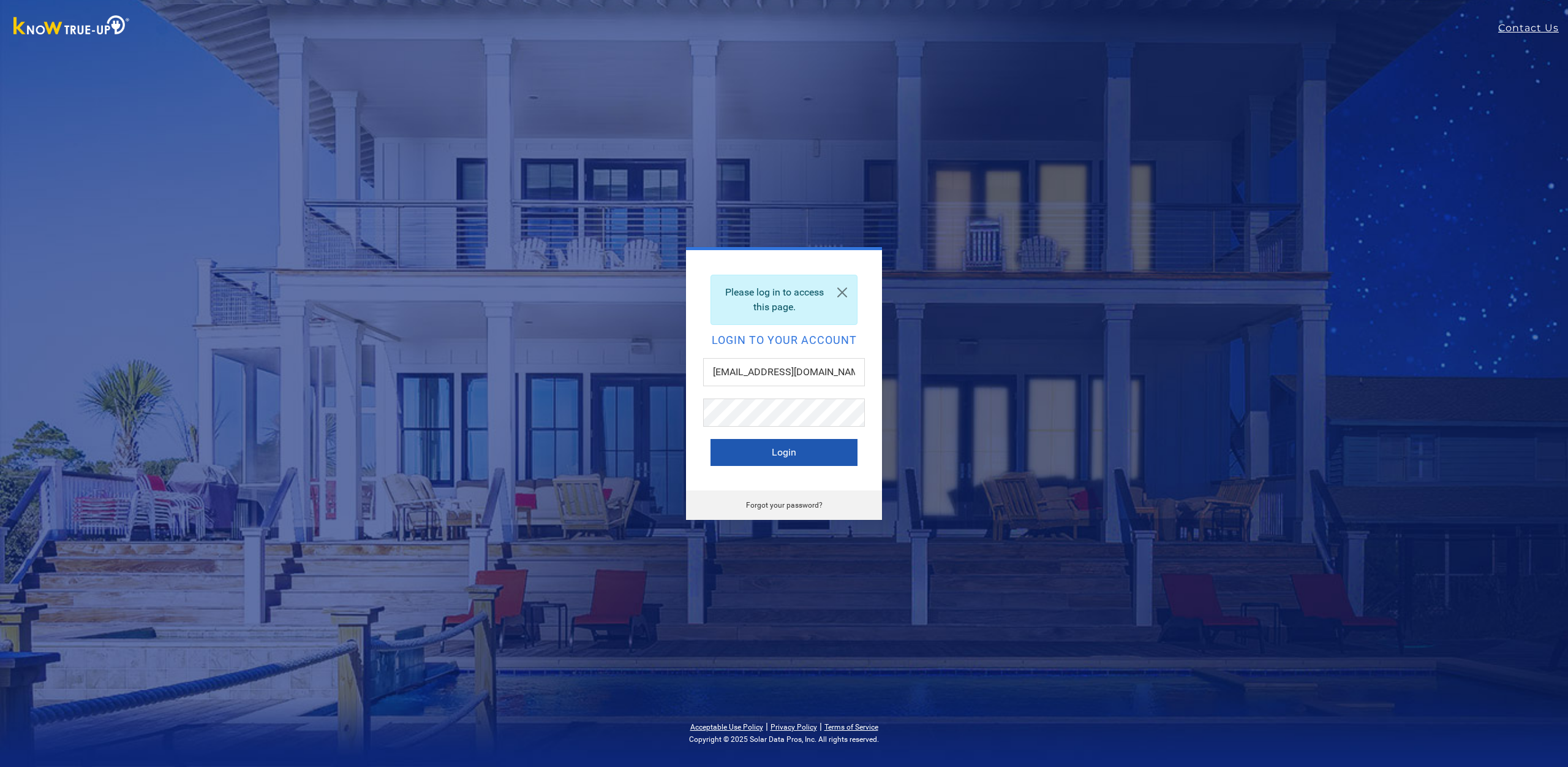
click at [799, 450] on button "Login" at bounding box center [784, 453] width 147 height 27
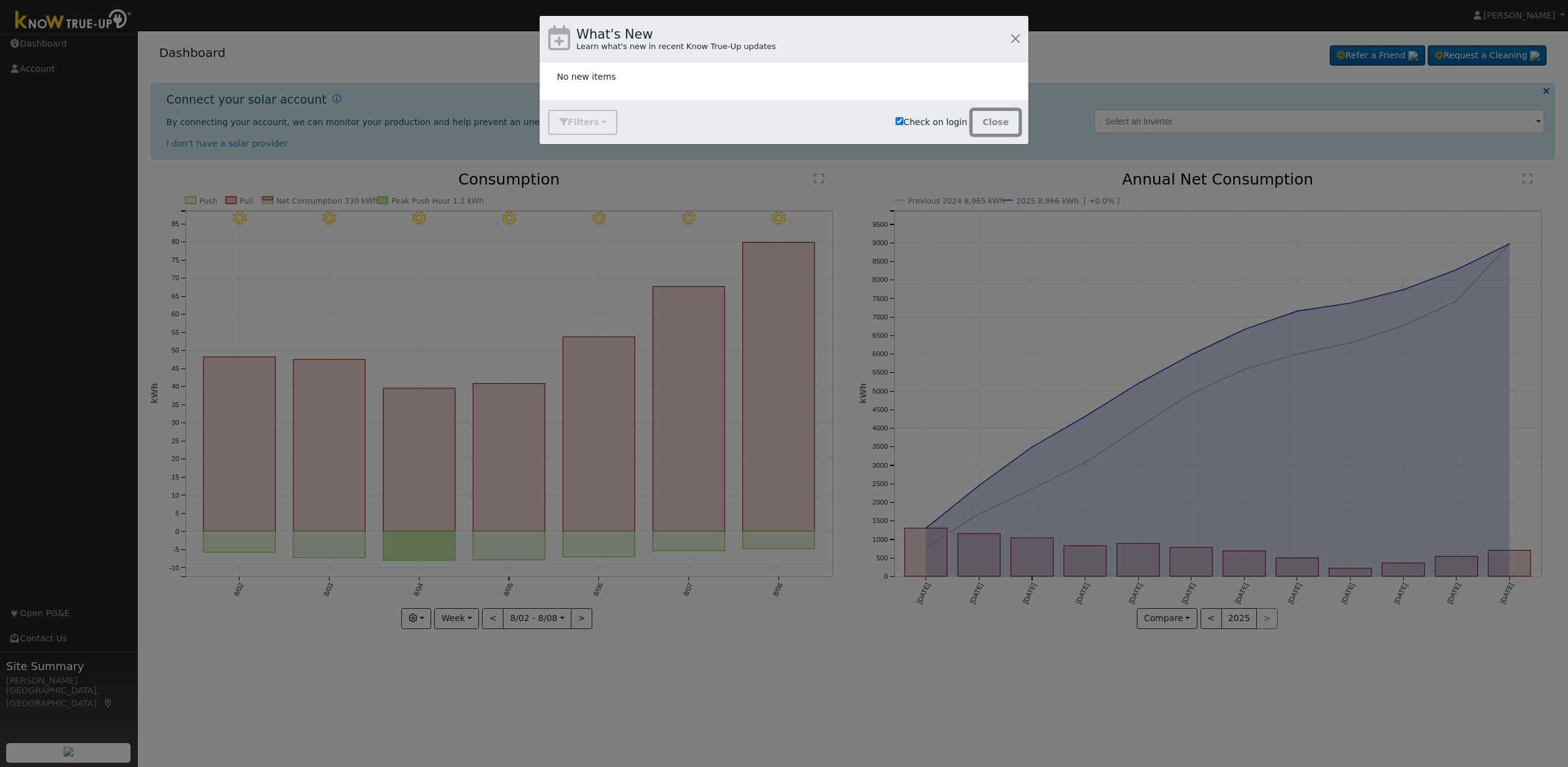
click at [990, 120] on button "Close" at bounding box center [996, 122] width 48 height 25
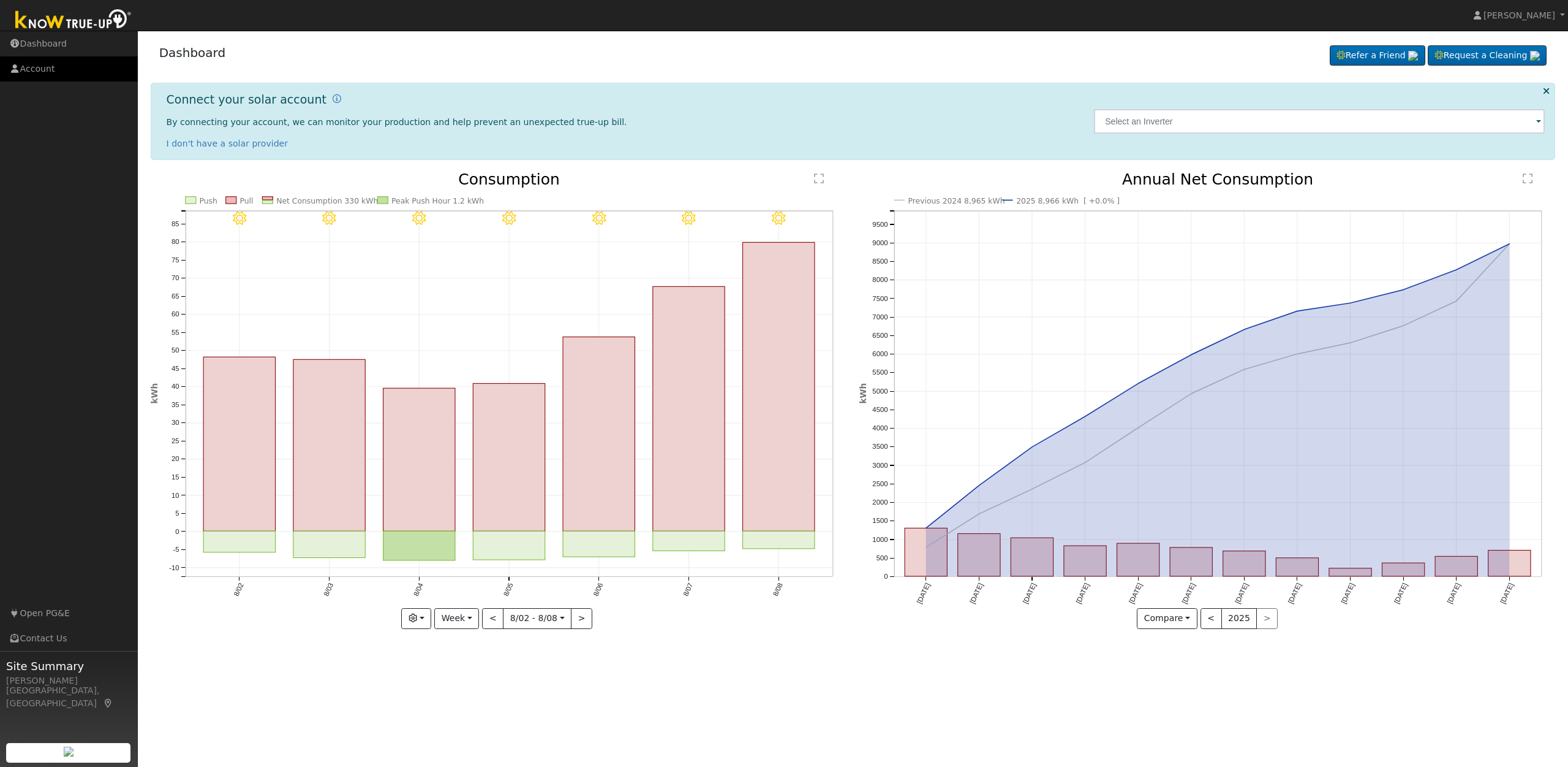
click at [42, 67] on link "Account" at bounding box center [68, 68] width 137 height 25
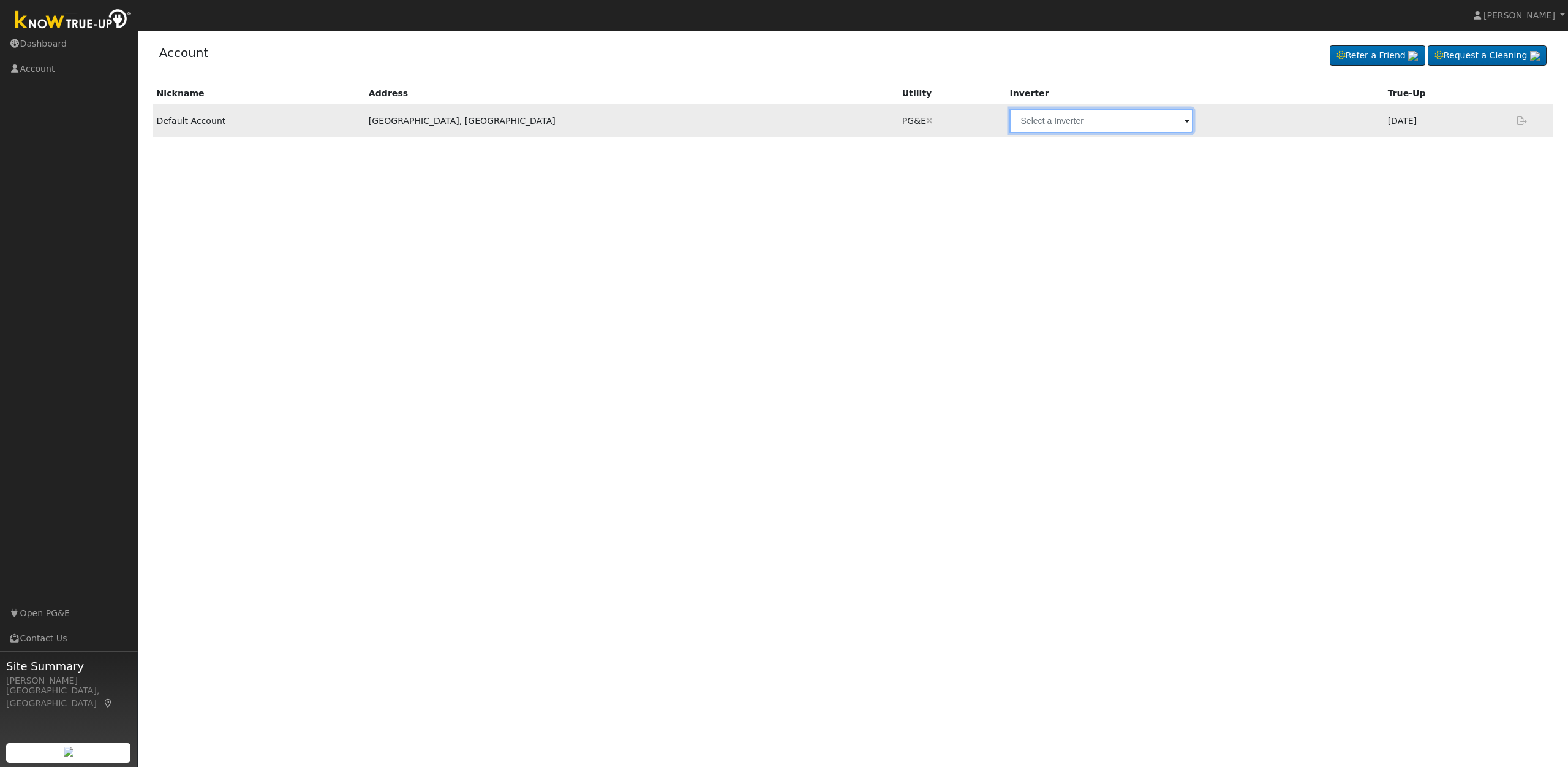
click at [1009, 125] on input "text" at bounding box center [1101, 120] width 184 height 24
click at [1009, 124] on input "text" at bounding box center [1101, 120] width 184 height 24
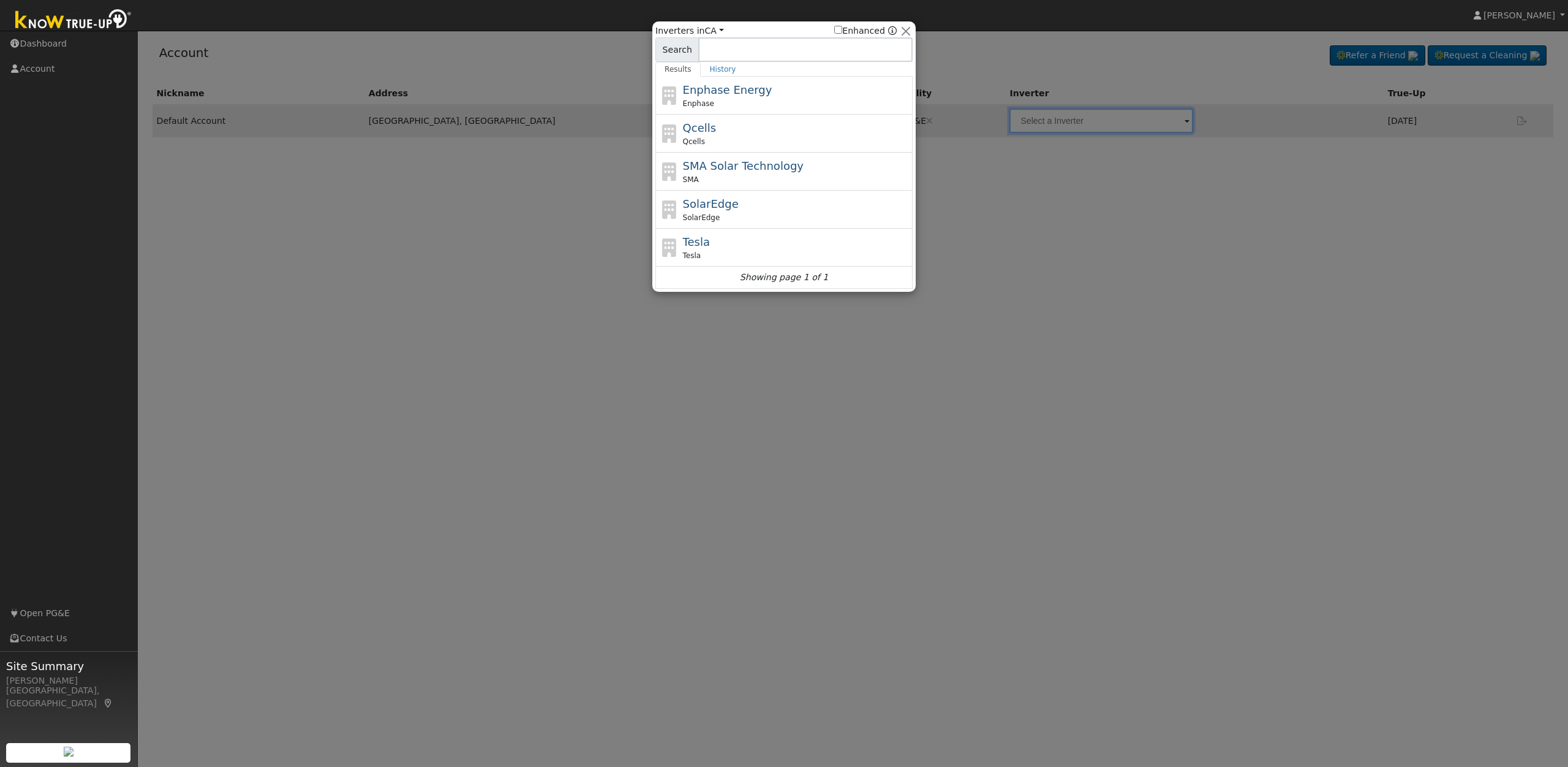
click at [1007, 199] on div at bounding box center [784, 384] width 1568 height 767
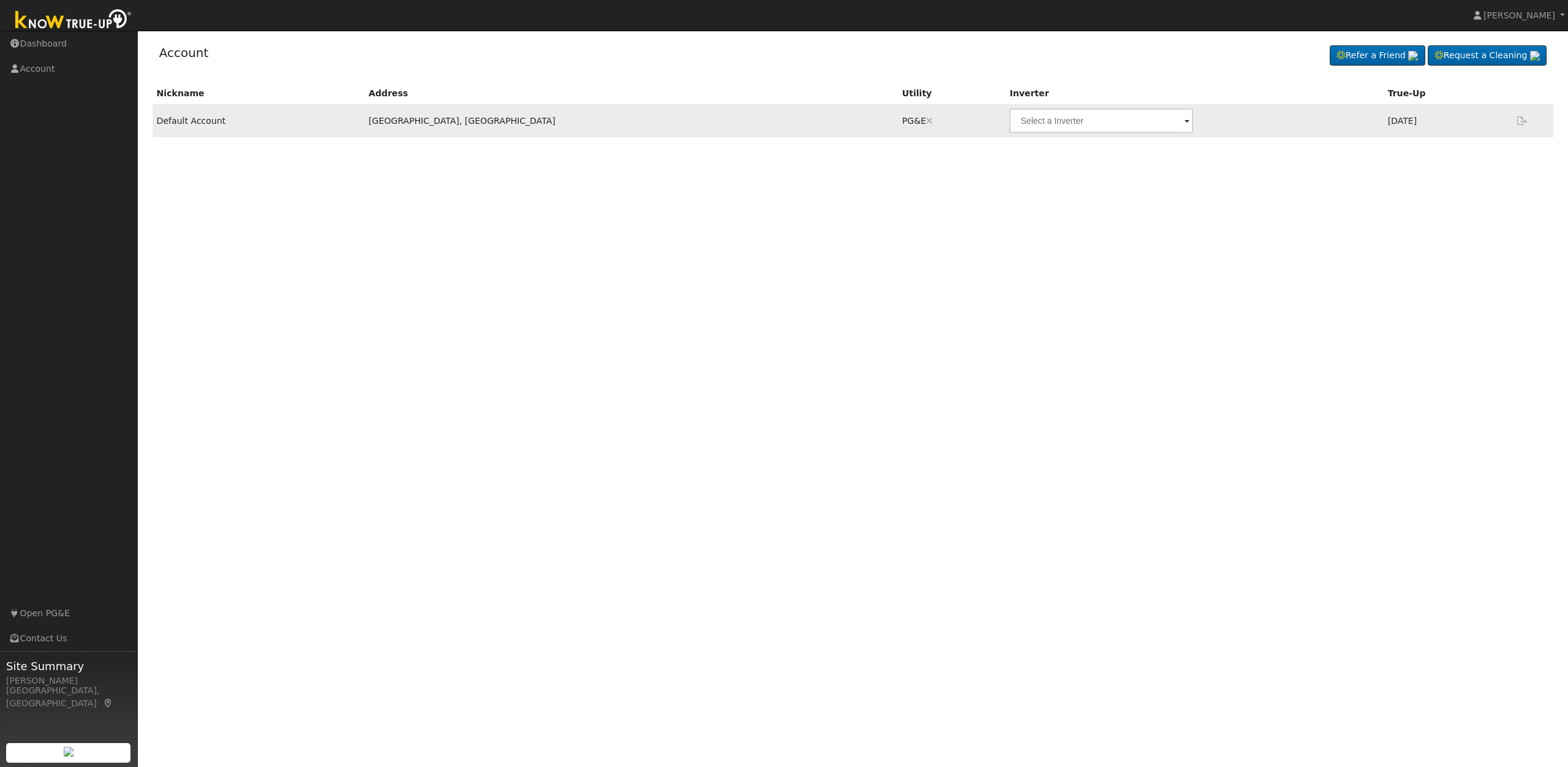
click at [1185, 122] on span at bounding box center [1187, 122] width 5 height 14
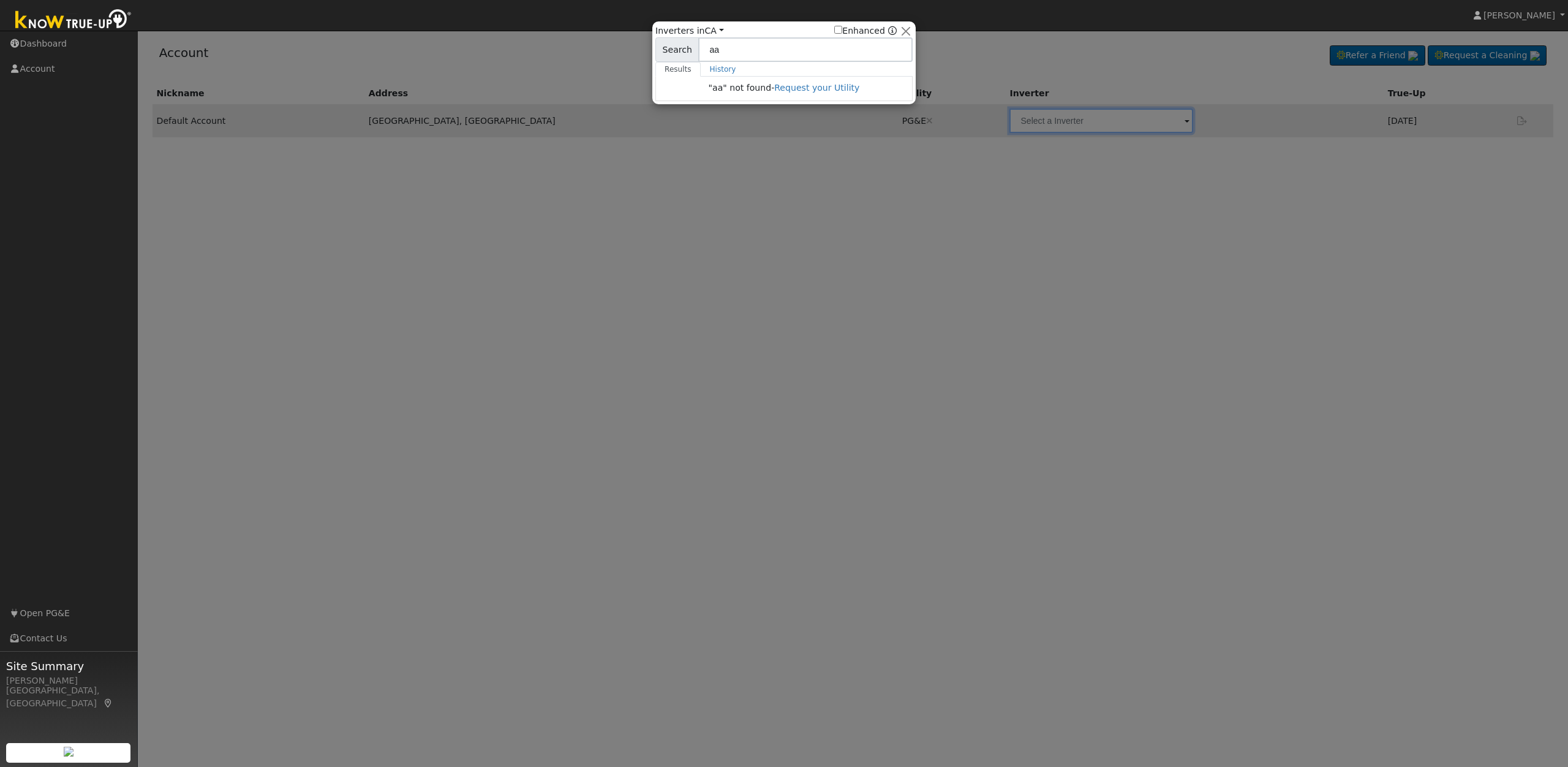
type input "a"
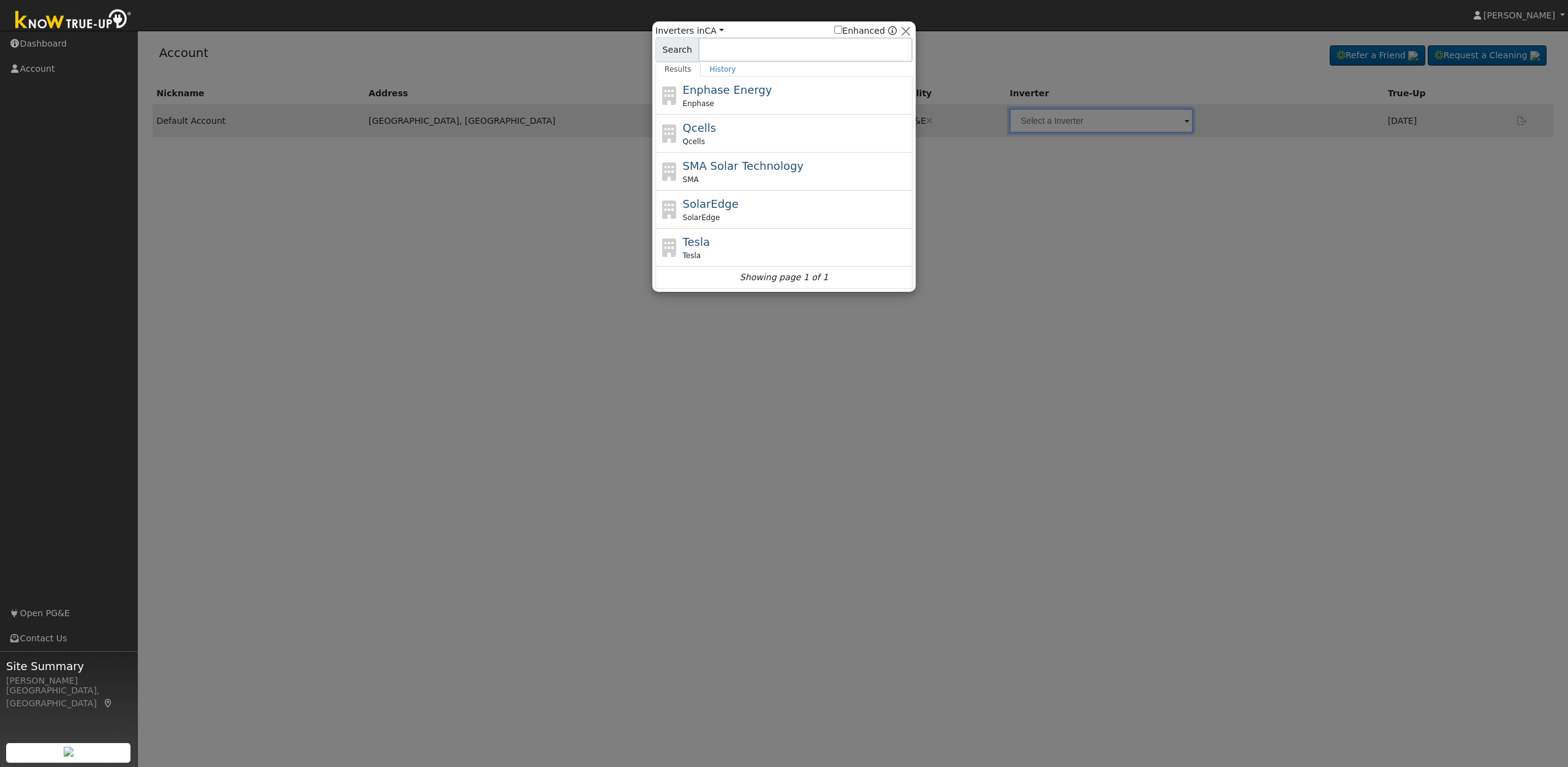
click at [1049, 205] on div at bounding box center [784, 384] width 1568 height 767
